Goal: Task Accomplishment & Management: Manage account settings

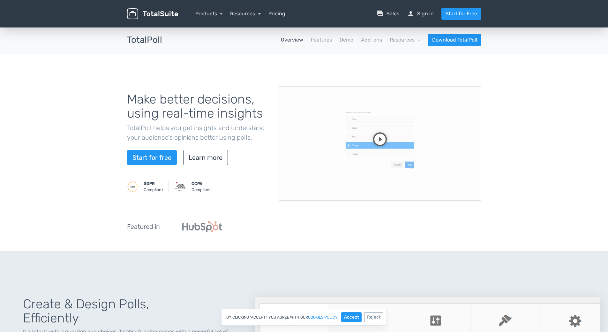
click at [426, 13] on link "person Sign in" at bounding box center [420, 14] width 27 height 8
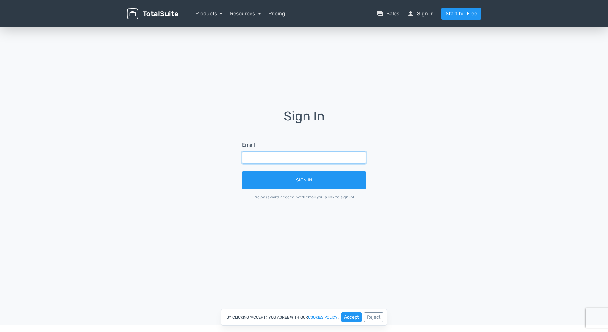
click at [310, 155] on input "text" at bounding box center [304, 157] width 124 height 12
type input "[EMAIL_ADDRESS][DOMAIN_NAME]"
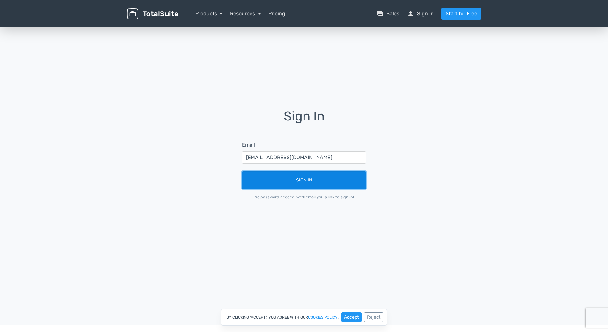
click at [309, 180] on button "Sign In" at bounding box center [304, 180] width 124 height 18
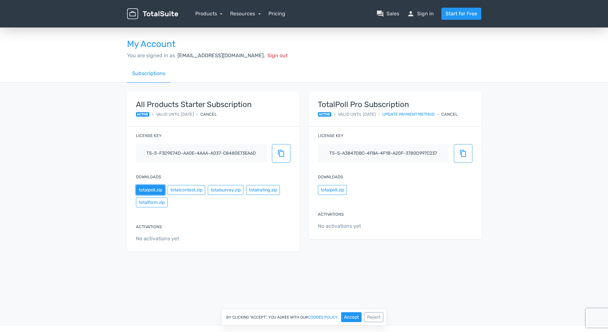
click at [153, 191] on button "totalpoll.zip" at bounding box center [150, 190] width 29 height 10
click at [370, 316] on button "Reject" at bounding box center [373, 317] width 19 height 10
click at [336, 191] on button "totalpoll.zip" at bounding box center [332, 190] width 29 height 10
click at [448, 47] on h3 "My Account" at bounding box center [304, 44] width 354 height 10
click at [458, 112] on div "Cancel" at bounding box center [449, 114] width 16 height 6
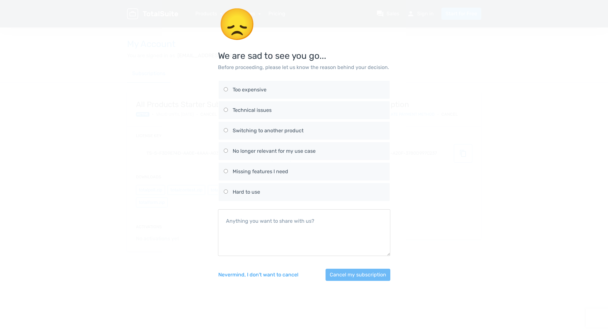
click at [256, 150] on div "No longer relevant for my use case" at bounding box center [309, 151] width 152 height 8
click at [228, 150] on input "No longer relevant for my use case" at bounding box center [226, 150] width 4 height 4
radio input "true"
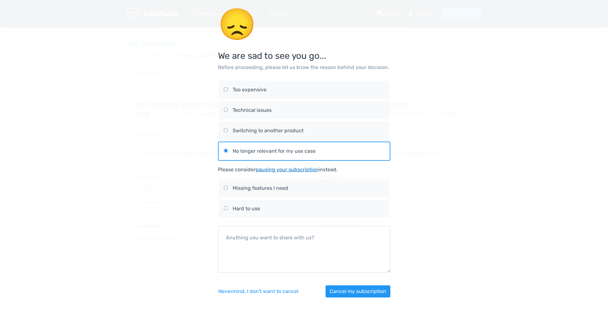
click at [295, 169] on link "pausing your subscription" at bounding box center [287, 169] width 63 height 6
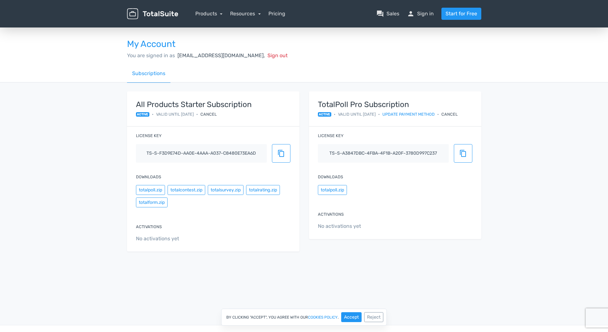
click at [455, 113] on div "Cancel" at bounding box center [449, 114] width 16 height 6
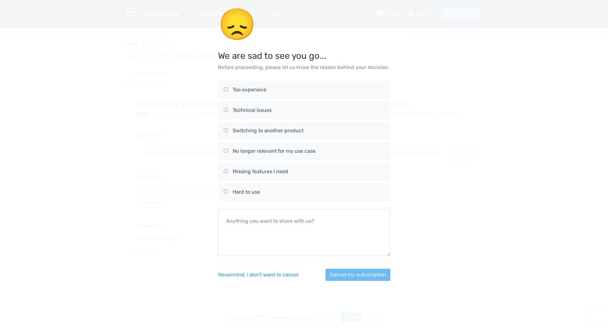
click at [267, 134] on div "Switching to another product" at bounding box center [309, 131] width 152 height 8
click at [228, 132] on input "Switching to another product" at bounding box center [226, 130] width 4 height 4
radio input "true"
click at [267, 105] on label "Technical issues" at bounding box center [304, 110] width 161 height 18
click at [228, 108] on input "Technical issues" at bounding box center [226, 110] width 4 height 4
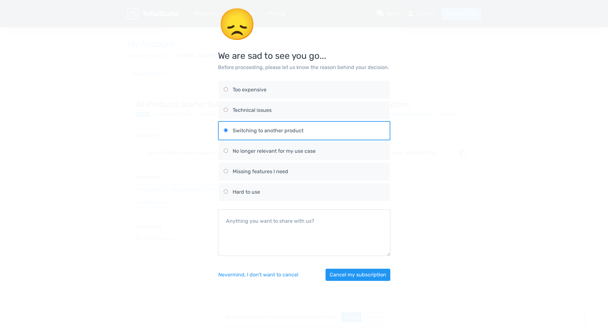
radio input "true"
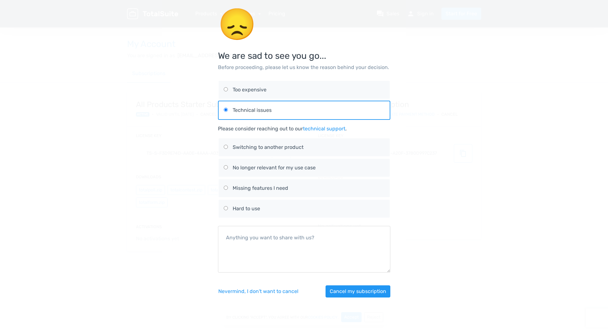
click at [264, 166] on div "No longer relevant for my use case" at bounding box center [309, 168] width 152 height 8
click at [228, 166] on input "No longer relevant for my use case" at bounding box center [226, 167] width 4 height 4
radio input "true"
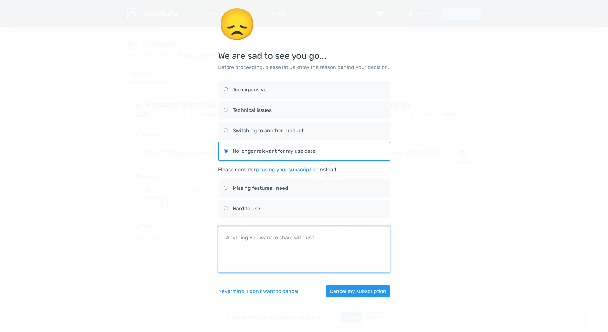
click at [267, 252] on textarea at bounding box center [304, 249] width 172 height 47
type textarea "."
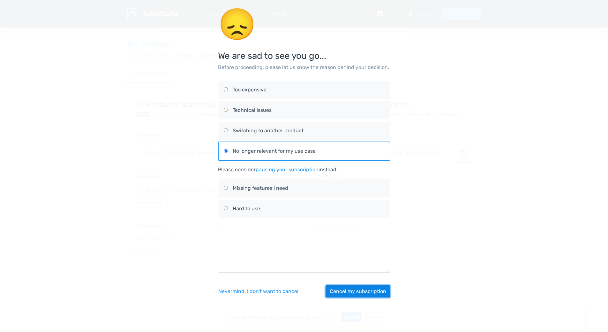
click at [365, 293] on button "Cancel my subscription" at bounding box center [358, 291] width 65 height 12
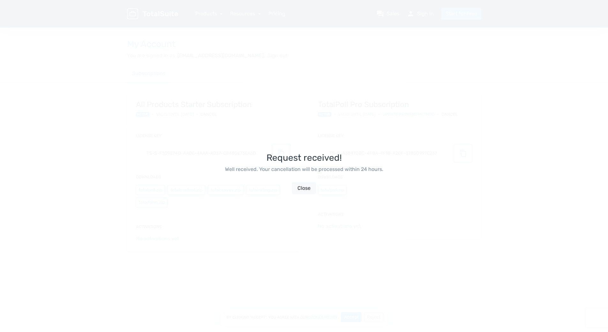
drag, startPoint x: 523, startPoint y: 94, endPoint x: 475, endPoint y: 119, distance: 54.3
click at [523, 94] on div "Request received! Well received. Your cancellation will be processed within 24 …" at bounding box center [304, 166] width 608 height 332
click at [310, 191] on button "Close" at bounding box center [304, 188] width 24 height 12
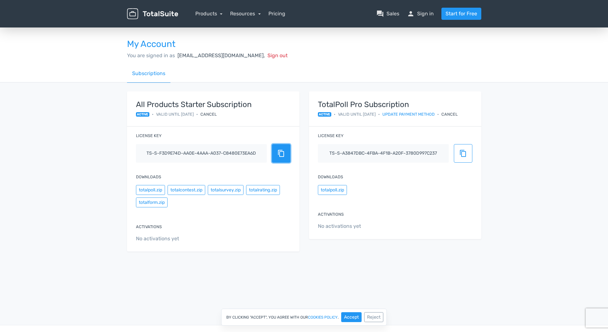
click at [276, 155] on button "content_copy" at bounding box center [281, 153] width 19 height 19
click at [453, 114] on div "Cancel" at bounding box center [449, 114] width 16 height 6
